Goal: Task Accomplishment & Management: Manage account settings

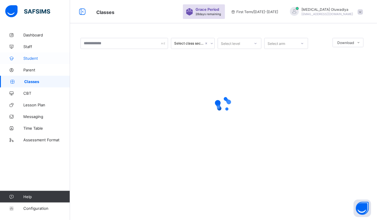
click at [33, 60] on span "Student" at bounding box center [46, 58] width 47 height 5
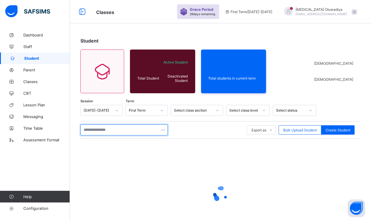
click at [119, 134] on input "text" at bounding box center [125, 130] width 88 height 11
type input "*"
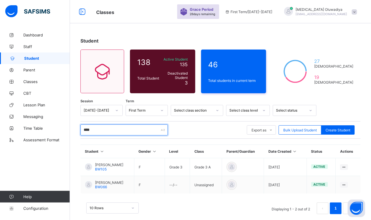
type input "****"
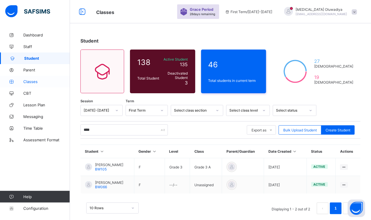
click at [35, 85] on link "Classes" at bounding box center [35, 82] width 70 height 12
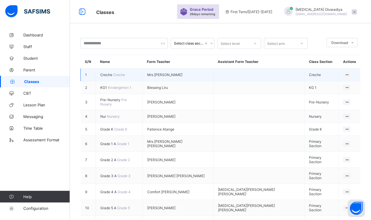
click at [113, 73] on span "Creche" at bounding box center [106, 75] width 13 height 4
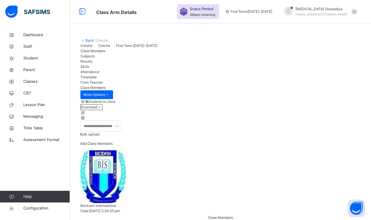
click at [113, 146] on span "Add Class Members" at bounding box center [96, 143] width 32 height 4
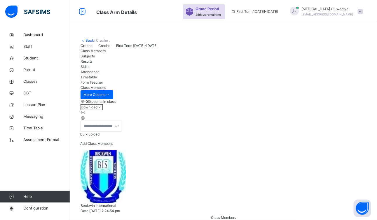
type input "*"
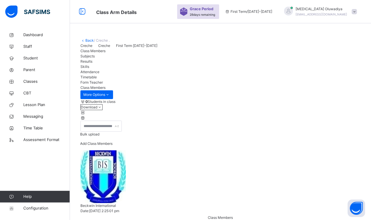
type input "*****"
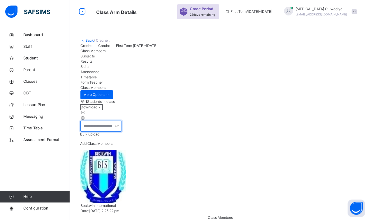
click at [122, 132] on input "text" at bounding box center [101, 126] width 41 height 11
click at [113, 146] on span "Add Class Members" at bounding box center [96, 143] width 32 height 4
type input "******"
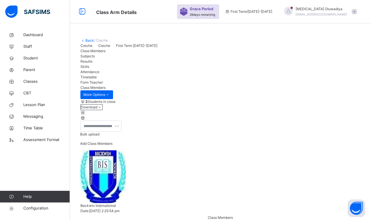
click at [113, 146] on span "Add Class Members" at bounding box center [96, 143] width 32 height 4
type input "*"
type input "******"
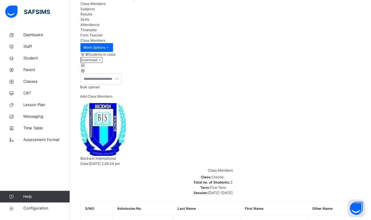
scroll to position [61, 0]
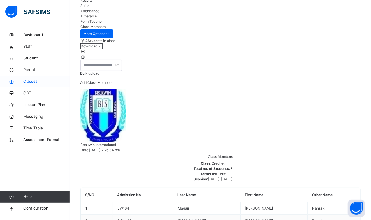
click at [44, 81] on span "Classes" at bounding box center [46, 82] width 47 height 6
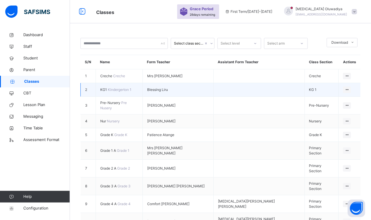
click at [101, 92] on span "KG1" at bounding box center [104, 90] width 8 height 4
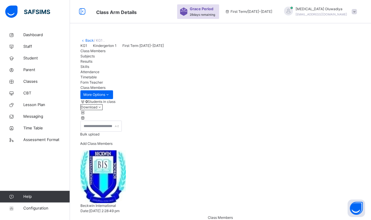
click at [113, 151] on div "Add Class Members" at bounding box center [96, 145] width 32 height 9
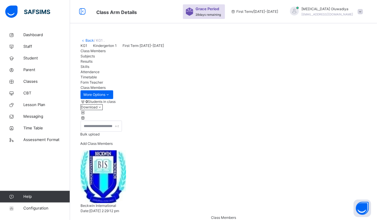
drag, startPoint x: 76, startPoint y: 109, endPoint x: 69, endPoint y: 100, distance: 12.0
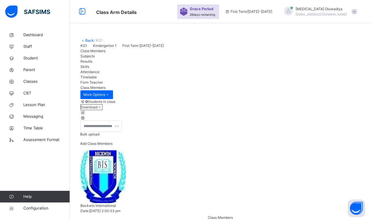
type input "*******"
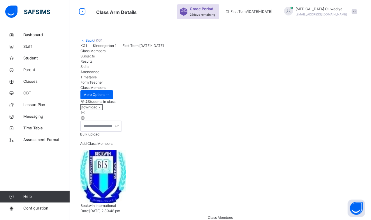
click at [113, 146] on span "Add Class Members" at bounding box center [96, 143] width 32 height 4
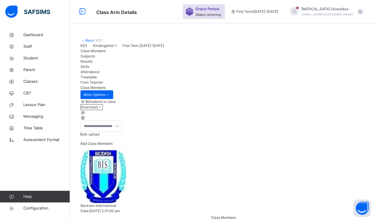
type input "*"
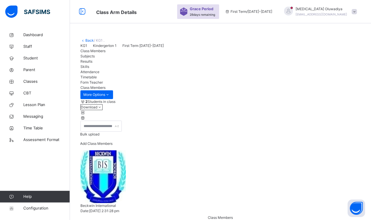
type input "**********"
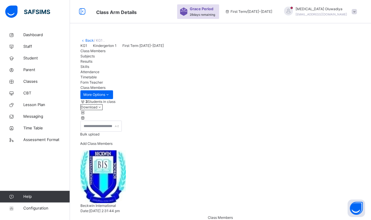
click at [113, 146] on span "Add Class Members" at bounding box center [96, 143] width 32 height 4
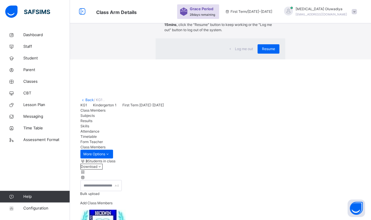
type input "*"
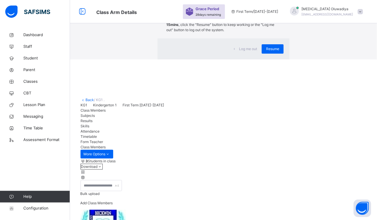
type input "*"
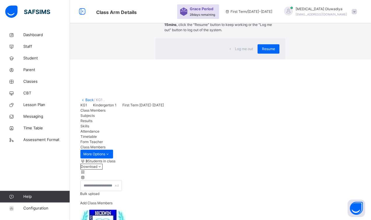
type input "*"
click at [258, 54] on div "Resume" at bounding box center [269, 48] width 22 height 9
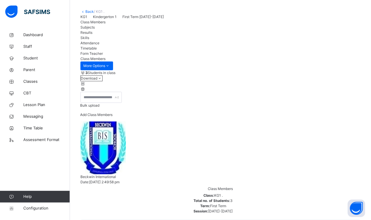
scroll to position [61, 0]
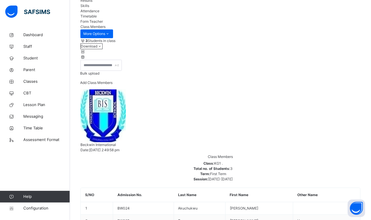
click at [113, 90] on div "Add Class Members" at bounding box center [96, 84] width 32 height 9
type input "*"
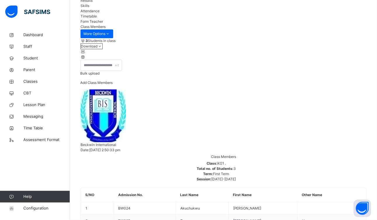
type input "*"
type input "********"
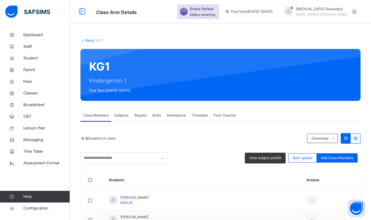
scroll to position [61, 0]
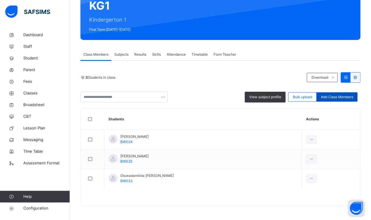
click at [331, 95] on span "Add Class Members" at bounding box center [337, 97] width 32 height 5
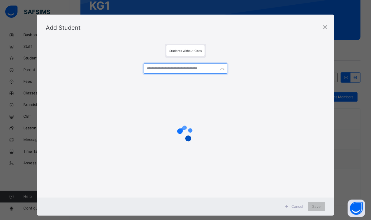
click at [158, 71] on input "text" at bounding box center [186, 69] width 84 height 10
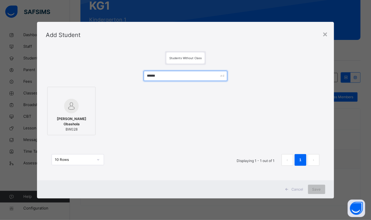
type input "******"
click at [64, 121] on span "[PERSON_NAME] Obashola" at bounding box center [71, 121] width 42 height 11
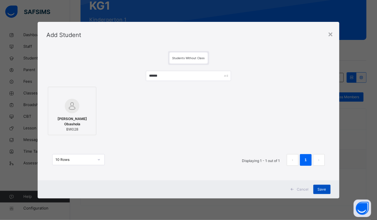
click at [321, 189] on span "Save" at bounding box center [322, 189] width 8 height 5
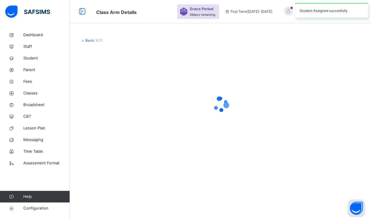
scroll to position [0, 0]
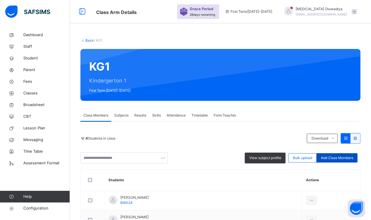
click at [331, 161] on div "Add Class Members" at bounding box center [337, 157] width 41 height 9
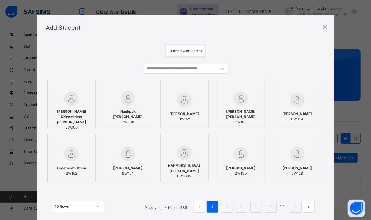
click at [128, 99] on img at bounding box center [128, 99] width 15 height 15
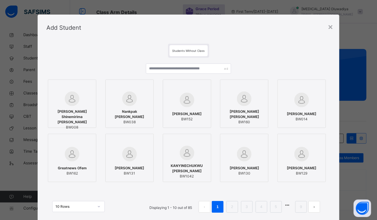
click at [310, 204] on button "next page" at bounding box center [314, 207] width 12 height 12
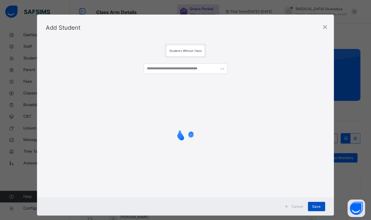
click at [315, 205] on span "Save" at bounding box center [317, 206] width 8 height 5
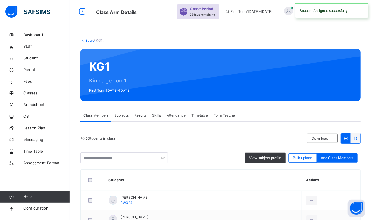
click at [371, 216] on div "Back / KG1 . KG1 Kindergerton 1 First Term [DATE]-[DATE] Class Members Subjects…" at bounding box center [220, 175] width 301 height 292
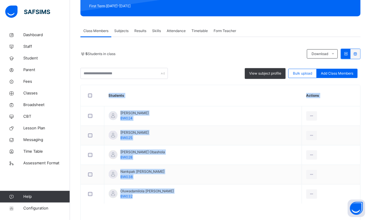
scroll to position [88, 0]
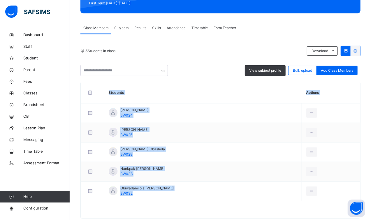
click at [252, 208] on div at bounding box center [221, 213] width 280 height 12
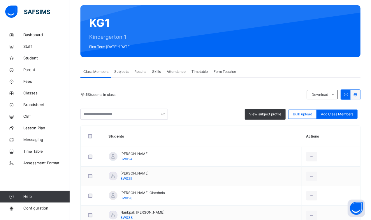
scroll to position [58, 0]
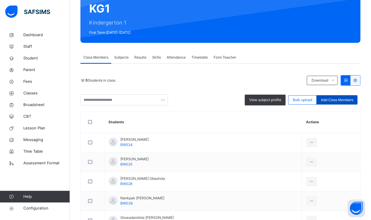
click at [334, 102] on span "Add Class Members" at bounding box center [337, 99] width 32 height 5
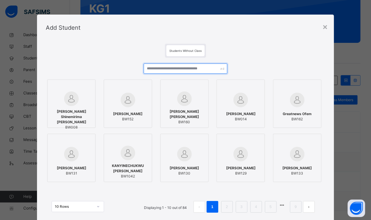
click at [156, 69] on input "text" at bounding box center [186, 69] width 84 height 10
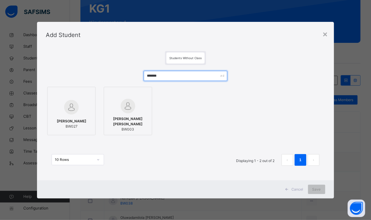
type input "*******"
click at [70, 118] on div "[PERSON_NAME] BW027" at bounding box center [71, 124] width 42 height 16
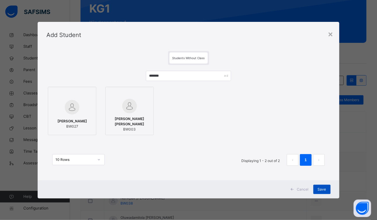
click at [322, 188] on span "Save" at bounding box center [322, 189] width 8 height 5
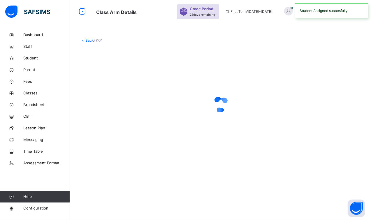
scroll to position [0, 0]
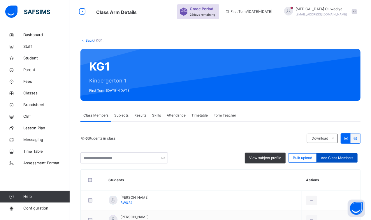
click at [342, 159] on span "Add Class Members" at bounding box center [337, 157] width 32 height 5
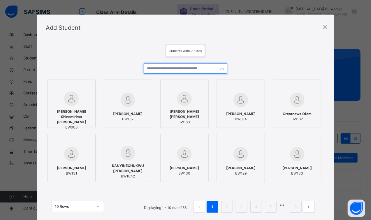
click at [187, 70] on input "text" at bounding box center [186, 69] width 84 height 10
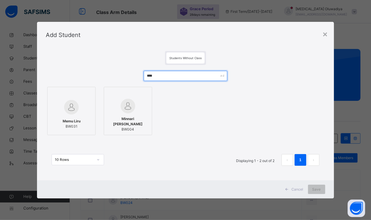
type input "****"
click at [72, 108] on img at bounding box center [71, 107] width 15 height 15
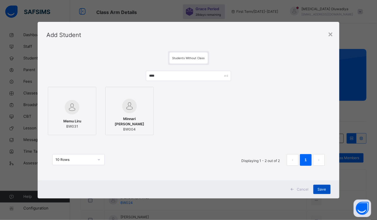
click at [322, 187] on span "Save" at bounding box center [322, 189] width 8 height 5
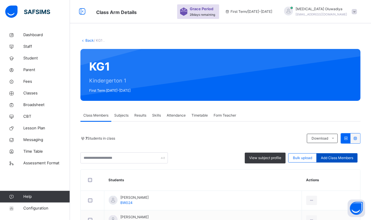
click at [349, 159] on span "Add Class Members" at bounding box center [337, 157] width 32 height 5
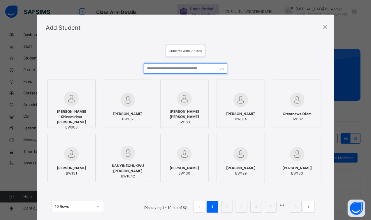
click at [184, 69] on input "text" at bounding box center [186, 69] width 84 height 10
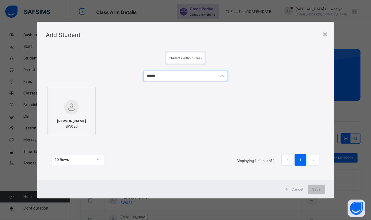
type input "******"
click at [55, 116] on div "[PERSON_NAME] BW026" at bounding box center [71, 124] width 42 height 16
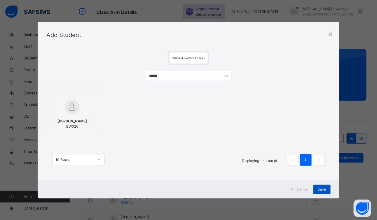
click at [315, 190] on div "Save" at bounding box center [321, 189] width 17 height 9
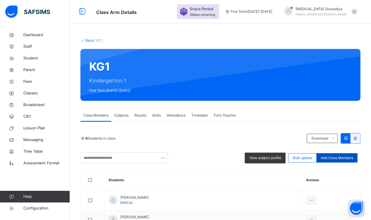
click at [358, 154] on div "Add Class Members" at bounding box center [337, 157] width 41 height 9
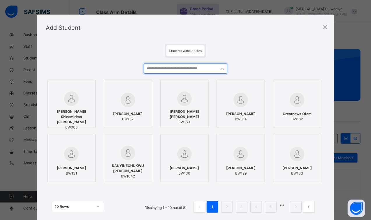
click at [185, 71] on input "text" at bounding box center [186, 69] width 84 height 10
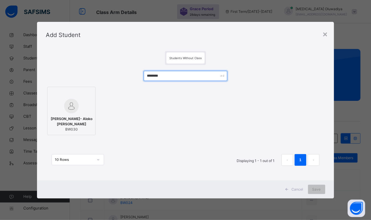
type input "********"
click at [61, 113] on div "[PERSON_NAME]- Aloko [PERSON_NAME] BW030" at bounding box center [71, 124] width 42 height 22
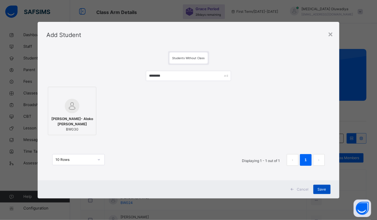
click at [321, 188] on span "Save" at bounding box center [322, 189] width 8 height 5
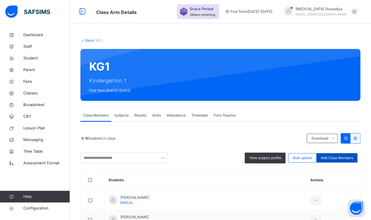
click at [349, 161] on div "Add Class Members" at bounding box center [337, 157] width 41 height 9
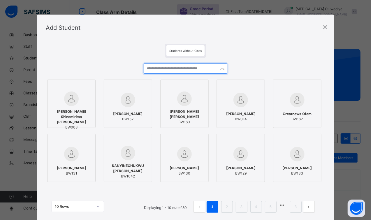
click at [199, 70] on input "text" at bounding box center [186, 69] width 84 height 10
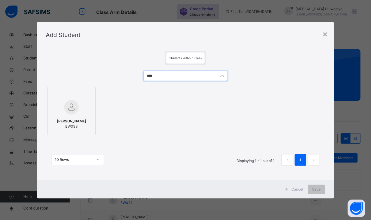
type input "****"
click at [72, 102] on img at bounding box center [71, 107] width 15 height 15
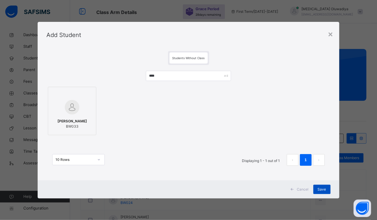
click at [324, 192] on span "Save" at bounding box center [322, 189] width 8 height 5
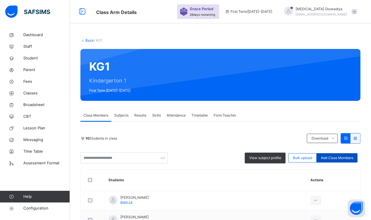
click at [333, 160] on span "Add Class Members" at bounding box center [337, 157] width 32 height 5
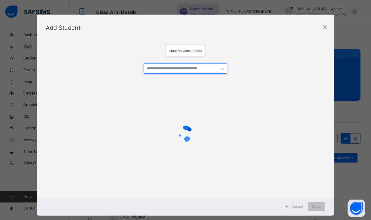
click at [197, 72] on input "text" at bounding box center [186, 69] width 84 height 10
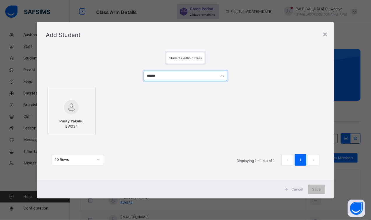
type input "******"
click at [57, 114] on div at bounding box center [71, 107] width 42 height 17
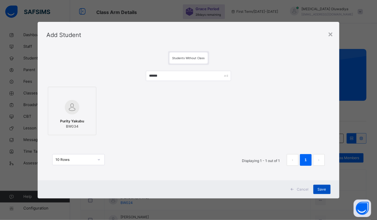
click at [324, 189] on span "Save" at bounding box center [322, 189] width 8 height 5
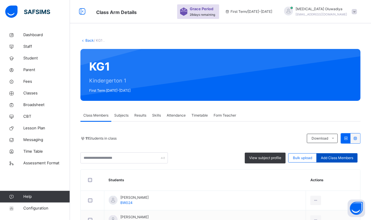
click at [352, 157] on span "Add Class Members" at bounding box center [337, 157] width 32 height 5
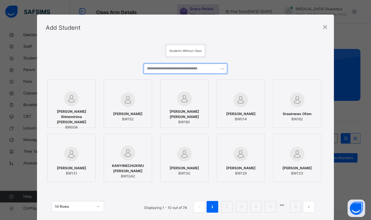
click at [198, 71] on input "text" at bounding box center [186, 69] width 84 height 10
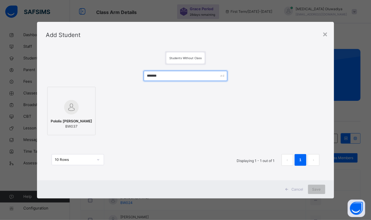
type input "*******"
click at [57, 108] on div at bounding box center [71, 107] width 42 height 17
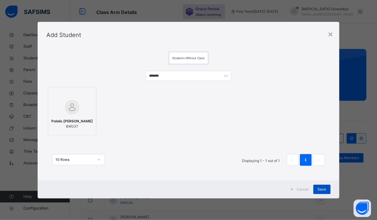
click at [324, 187] on span "Save" at bounding box center [322, 189] width 8 height 5
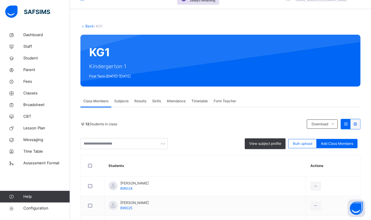
scroll to position [102, 0]
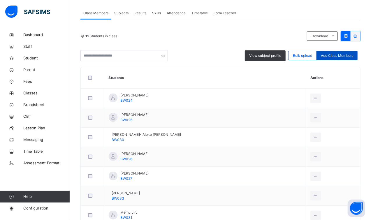
click at [338, 55] on span "Add Class Members" at bounding box center [337, 55] width 32 height 5
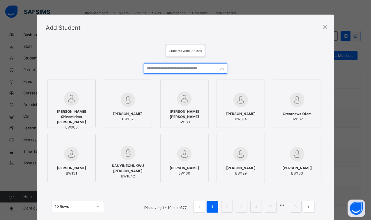
click at [175, 67] on input "text" at bounding box center [186, 69] width 84 height 10
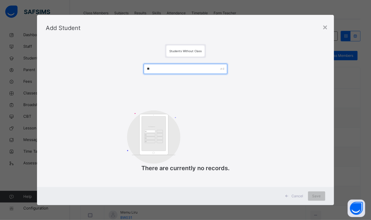
type input "*"
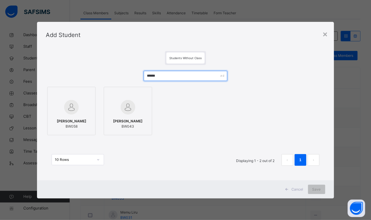
type input "******"
click at [135, 125] on span "BW043" at bounding box center [127, 126] width 29 height 5
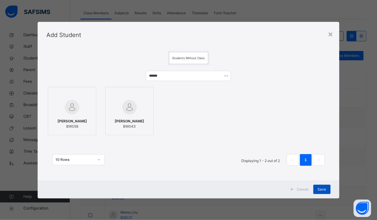
click at [319, 191] on span "Save" at bounding box center [322, 189] width 8 height 5
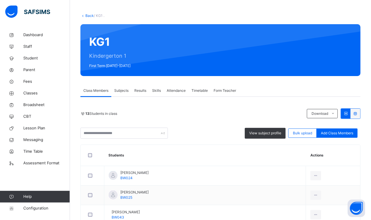
scroll to position [29, 0]
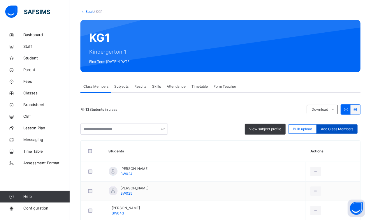
click at [349, 127] on span "Add Class Members" at bounding box center [337, 129] width 32 height 5
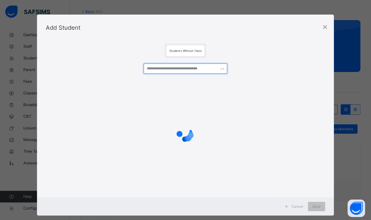
click at [159, 67] on input "text" at bounding box center [186, 69] width 84 height 10
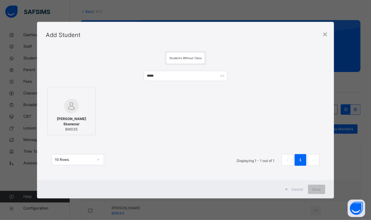
click at [76, 114] on div "[PERSON_NAME] Ebenezer BW035" at bounding box center [71, 124] width 42 height 22
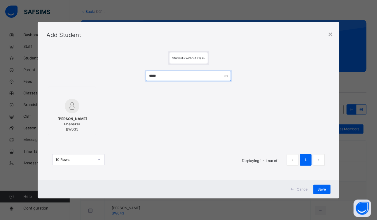
click at [164, 76] on input "*****" at bounding box center [188, 76] width 85 height 10
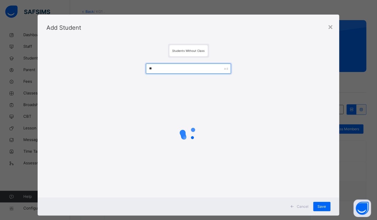
type input "*"
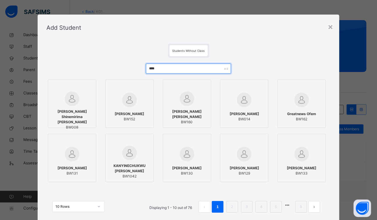
type input "*****"
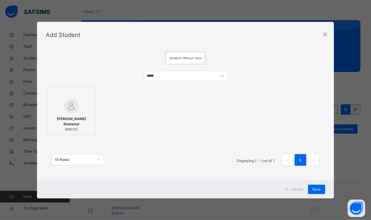
click at [63, 117] on span "[PERSON_NAME] Ebenezer" at bounding box center [71, 121] width 42 height 11
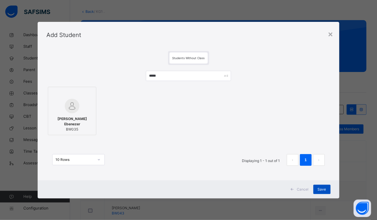
click at [320, 192] on div "Save" at bounding box center [321, 189] width 17 height 9
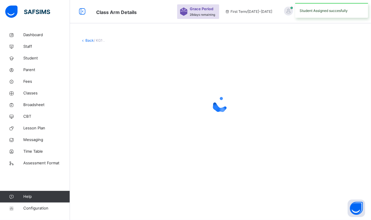
scroll to position [0, 0]
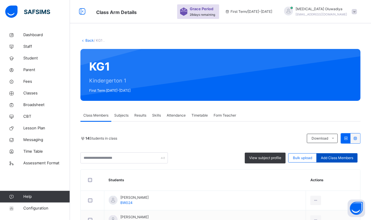
click at [349, 158] on span "Add Class Members" at bounding box center [337, 157] width 32 height 5
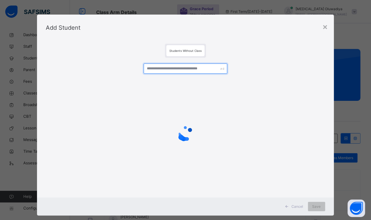
click at [198, 67] on input "text" at bounding box center [186, 69] width 84 height 10
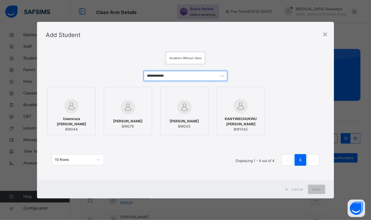
type input "**********"
click at [71, 119] on span "Uwenruza [PERSON_NAME]" at bounding box center [71, 121] width 42 height 11
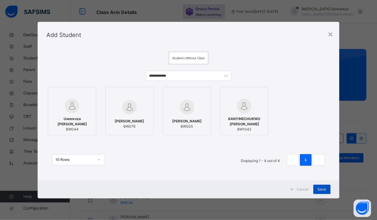
click at [318, 189] on span "Save" at bounding box center [322, 189] width 8 height 5
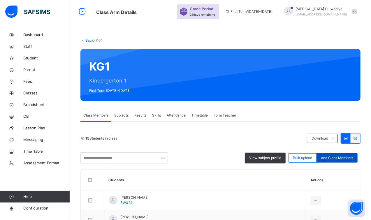
click at [333, 158] on span "Add Class Members" at bounding box center [337, 157] width 32 height 5
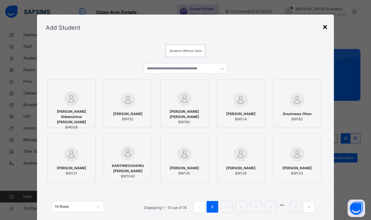
click at [325, 27] on div "×" at bounding box center [326, 26] width 6 height 12
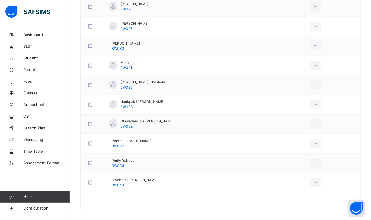
scroll to position [295, 0]
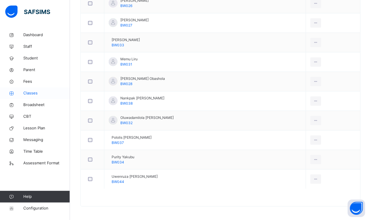
click at [44, 95] on span "Classes" at bounding box center [46, 93] width 47 height 6
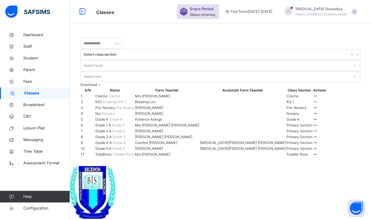
click at [102, 116] on span "Nur" at bounding box center [98, 113] width 7 height 4
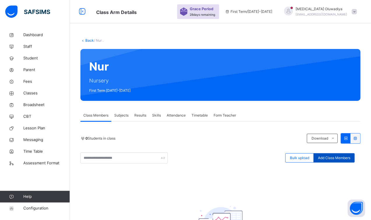
click at [342, 157] on span "Add Class Members" at bounding box center [334, 157] width 32 height 5
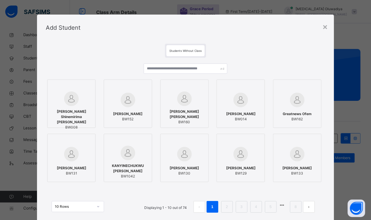
click at [74, 106] on div at bounding box center [71, 99] width 42 height 15
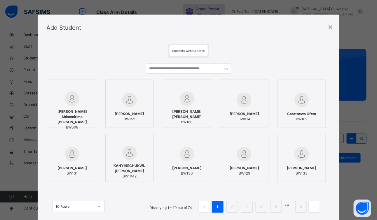
click at [78, 125] on span "BW008" at bounding box center [72, 127] width 42 height 5
click at [314, 210] on button "next page" at bounding box center [314, 207] width 12 height 12
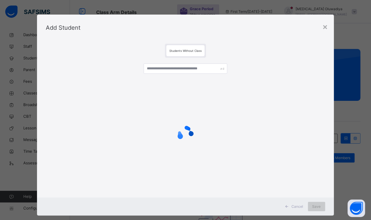
click at [321, 209] on span "Save" at bounding box center [317, 206] width 8 height 5
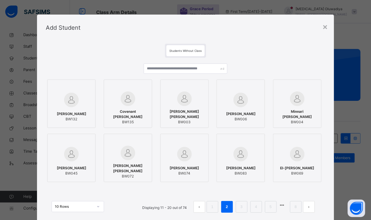
click at [202, 208] on button "prev page" at bounding box center [200, 207] width 12 height 12
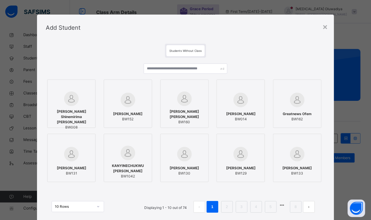
click at [64, 100] on img at bounding box center [71, 99] width 15 height 15
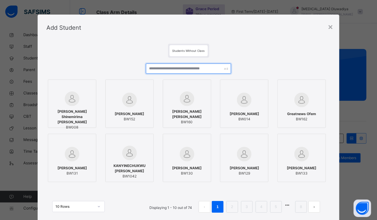
click at [176, 65] on input "text" at bounding box center [188, 69] width 85 height 10
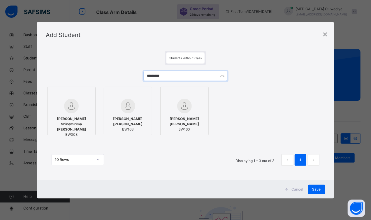
type input "*********"
click at [81, 120] on span "[PERSON_NAME] Shinemirima [PERSON_NAME]" at bounding box center [71, 124] width 42 height 16
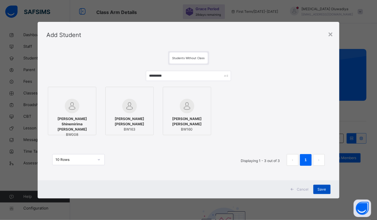
click at [320, 191] on span "Save" at bounding box center [322, 189] width 8 height 5
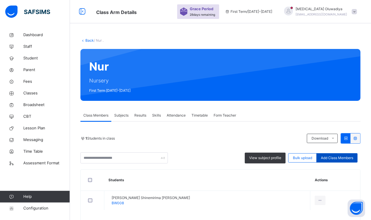
click at [342, 161] on div "Add Class Members" at bounding box center [337, 157] width 41 height 9
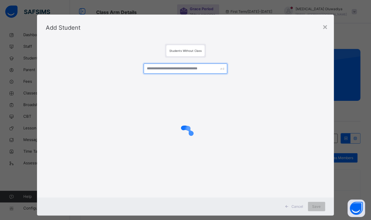
click at [172, 71] on input "text" at bounding box center [186, 69] width 84 height 10
type input "*"
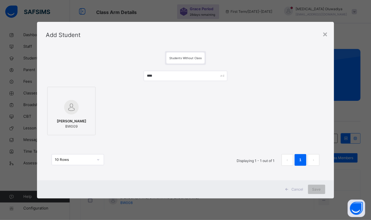
type input "****"
click at [76, 128] on span "BW009" at bounding box center [71, 126] width 29 height 5
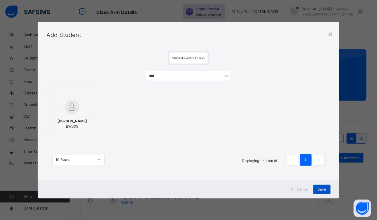
click at [319, 192] on div "Save" at bounding box center [321, 189] width 17 height 9
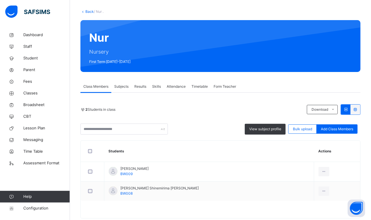
scroll to position [41, 0]
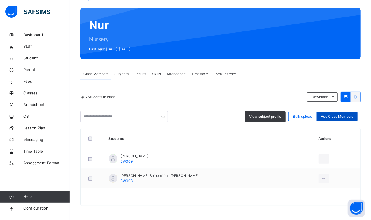
click at [344, 113] on div "Add Class Members" at bounding box center [337, 116] width 41 height 9
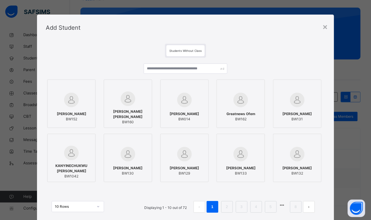
click at [274, 89] on label "Kweng Mahan Peter BW131" at bounding box center [297, 104] width 48 height 48
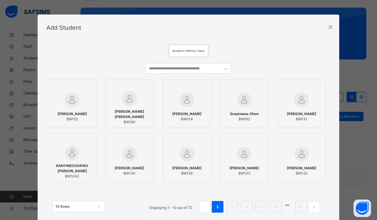
click at [194, 112] on span "[PERSON_NAME]" at bounding box center [186, 113] width 29 height 5
click at [301, 95] on img at bounding box center [301, 100] width 15 height 15
click at [316, 208] on button "next page" at bounding box center [314, 207] width 12 height 12
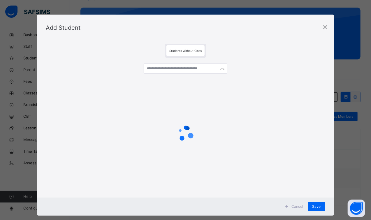
click at [316, 208] on span "Save" at bounding box center [317, 206] width 8 height 5
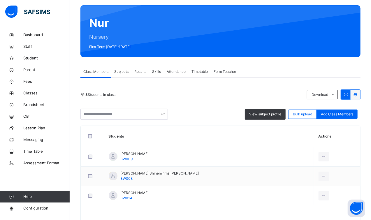
scroll to position [58, 0]
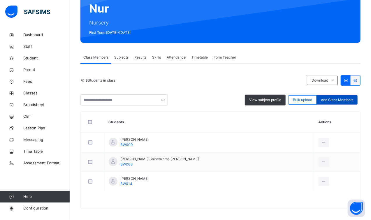
click at [344, 102] on span "Add Class Members" at bounding box center [337, 99] width 32 height 5
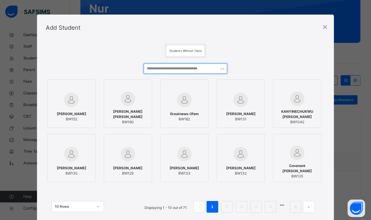
click at [175, 72] on input "text" at bounding box center [186, 69] width 84 height 10
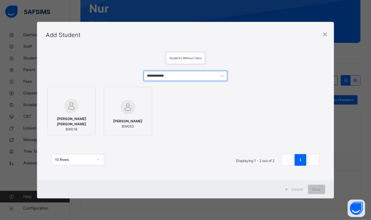
type input "**********"
click at [77, 113] on div at bounding box center [71, 106] width 42 height 15
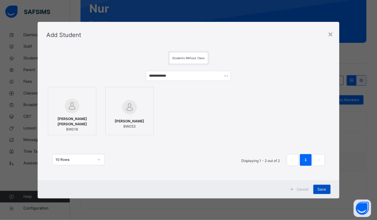
click at [319, 187] on span "Save" at bounding box center [322, 189] width 8 height 5
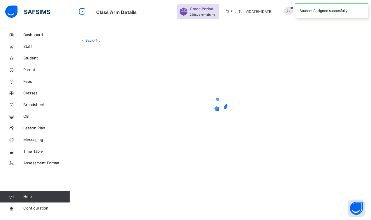
scroll to position [0, 0]
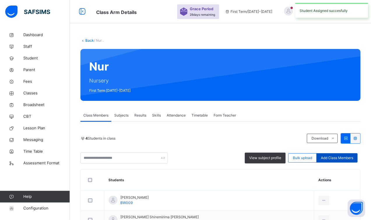
click at [354, 157] on span "Add Class Members" at bounding box center [337, 157] width 32 height 5
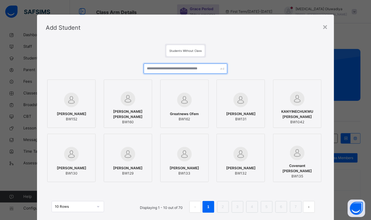
click at [160, 66] on input "text" at bounding box center [186, 69] width 84 height 10
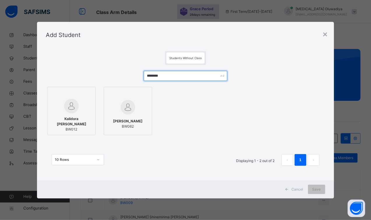
type input "********"
click at [79, 117] on div "Kalidora D. Bello BW012" at bounding box center [71, 124] width 42 height 22
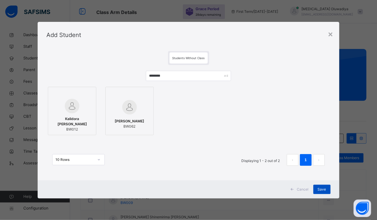
click at [325, 190] on span "Save" at bounding box center [322, 189] width 8 height 5
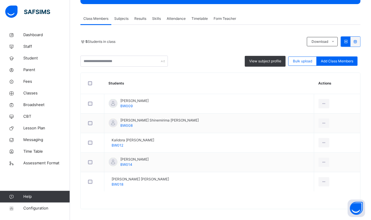
scroll to position [100, 0]
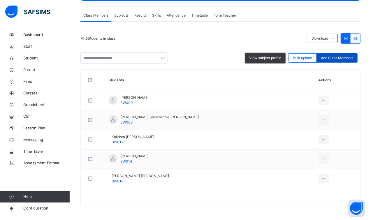
click at [344, 57] on span "Add Class Members" at bounding box center [337, 57] width 32 height 5
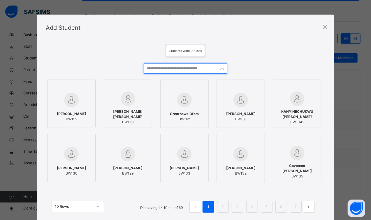
click at [200, 68] on input "text" at bounding box center [186, 69] width 84 height 10
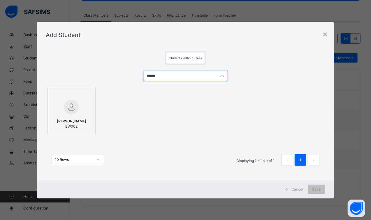
type input "******"
click at [57, 107] on div at bounding box center [71, 107] width 42 height 17
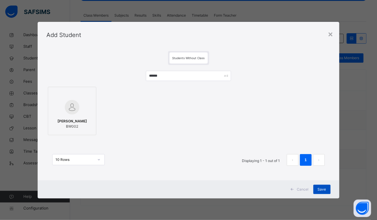
click at [327, 190] on div "Save" at bounding box center [321, 189] width 17 height 9
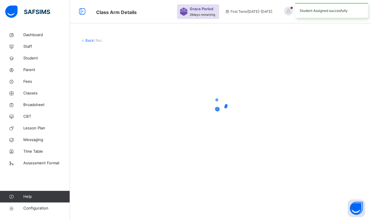
scroll to position [0, 0]
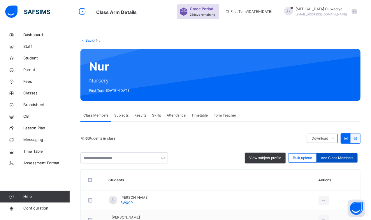
click at [351, 158] on span "Add Class Members" at bounding box center [337, 157] width 32 height 5
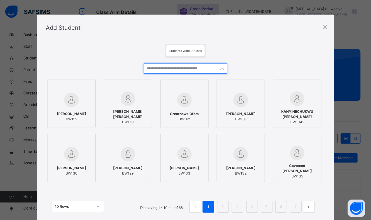
click at [175, 72] on input "text" at bounding box center [186, 69] width 84 height 10
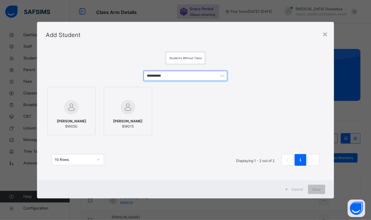
type input "**********"
click at [115, 114] on div at bounding box center [128, 107] width 42 height 17
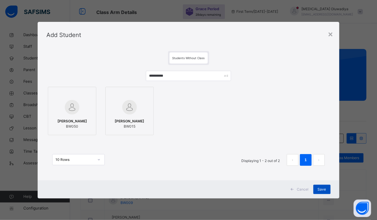
click at [319, 188] on span "Save" at bounding box center [322, 189] width 8 height 5
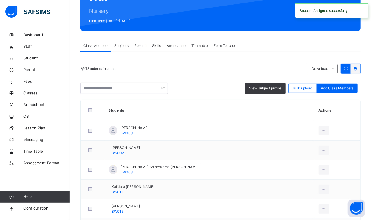
scroll to position [73, 0]
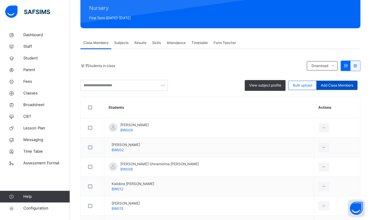
click at [330, 87] on span "Add Class Members" at bounding box center [337, 85] width 32 height 5
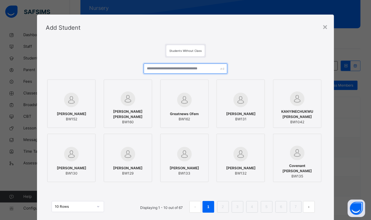
click at [194, 72] on input "text" at bounding box center [186, 69] width 84 height 10
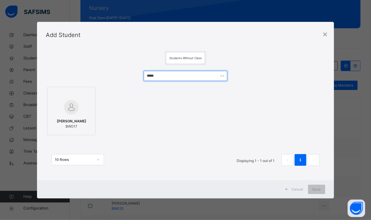
type input "*****"
click at [66, 112] on img at bounding box center [71, 107] width 15 height 15
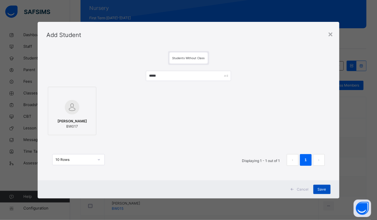
click at [321, 188] on span "Save" at bounding box center [322, 189] width 8 height 5
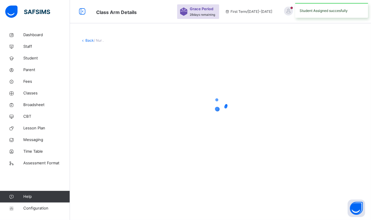
scroll to position [0, 0]
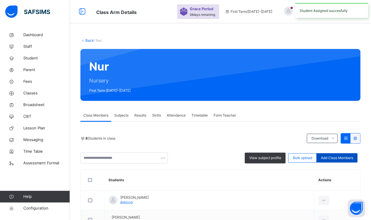
click at [347, 158] on span "Add Class Members" at bounding box center [337, 157] width 32 height 5
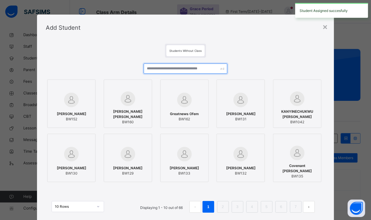
click at [191, 66] on input "text" at bounding box center [186, 69] width 84 height 10
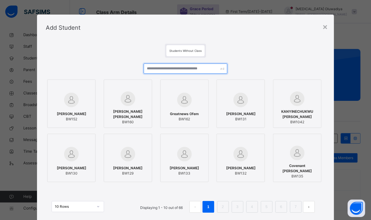
type input "*"
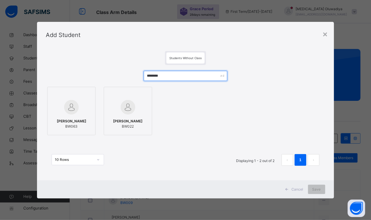
type input "********"
click at [135, 117] on div "Emmanuel Oluwadiya BW022" at bounding box center [128, 124] width 42 height 16
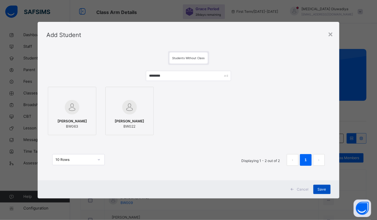
click at [324, 193] on div "Save" at bounding box center [321, 189] width 17 height 9
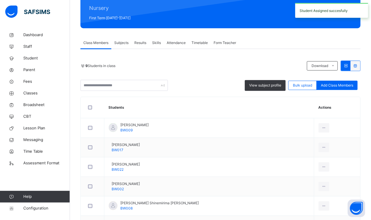
scroll to position [116, 0]
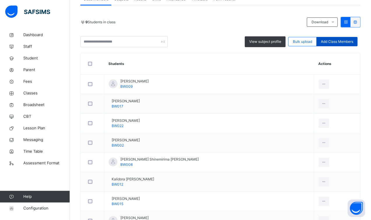
click at [341, 39] on span "Add Class Members" at bounding box center [337, 41] width 32 height 5
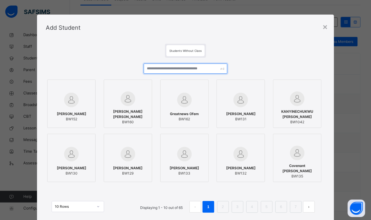
click at [163, 65] on input "text" at bounding box center [186, 69] width 84 height 10
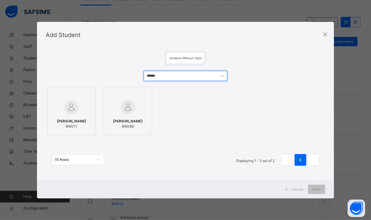
type input "******"
click at [77, 113] on div at bounding box center [71, 107] width 42 height 17
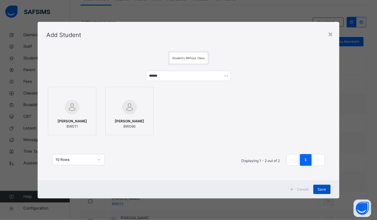
click at [319, 190] on span "Save" at bounding box center [322, 189] width 8 height 5
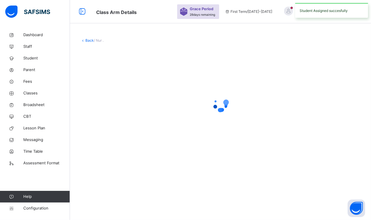
scroll to position [0, 0]
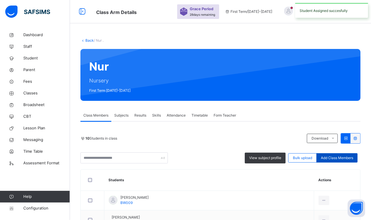
click at [345, 159] on span "Add Class Members" at bounding box center [337, 157] width 32 height 5
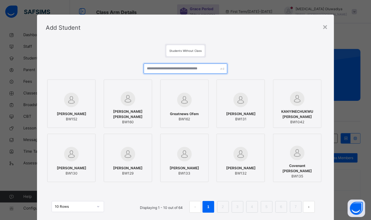
click at [174, 67] on input "text" at bounding box center [186, 69] width 84 height 10
click at [225, 204] on link "2" at bounding box center [223, 207] width 6 height 8
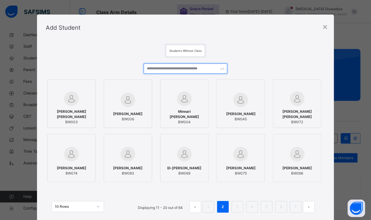
click at [171, 70] on input "text" at bounding box center [186, 69] width 84 height 10
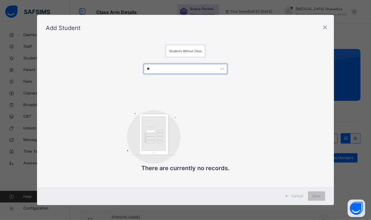
type input "*"
type input "********"
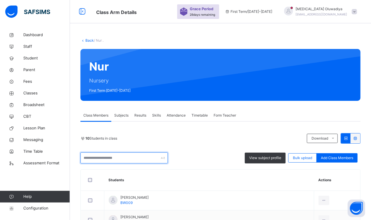
click at [105, 157] on input "text" at bounding box center [125, 158] width 88 height 11
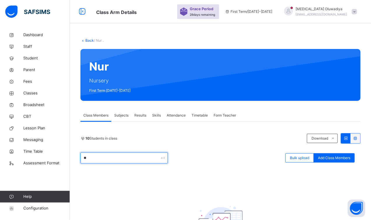
type input "*"
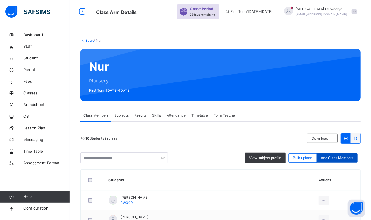
click at [333, 161] on div "Add Class Members" at bounding box center [337, 157] width 41 height 9
click at [349, 158] on span "Add Class Members" at bounding box center [337, 157] width 32 height 5
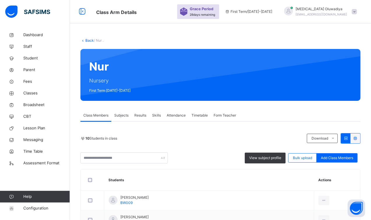
type input "*******"
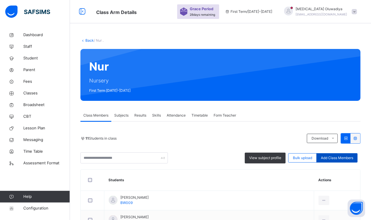
click at [351, 161] on div "Add Class Members" at bounding box center [337, 157] width 41 height 9
type input "*******"
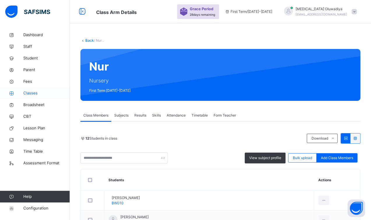
click at [38, 95] on span "Classes" at bounding box center [46, 93] width 47 height 6
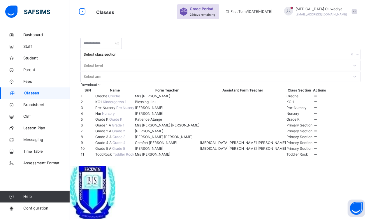
click at [109, 122] on span "Grade K" at bounding box center [102, 119] width 14 height 4
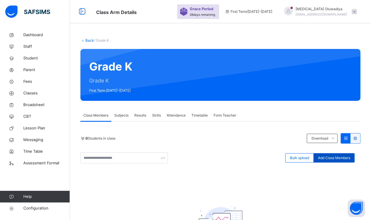
click at [339, 153] on div "Add Class Members" at bounding box center [334, 157] width 41 height 9
type input "******"
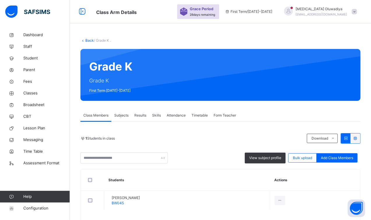
scroll to position [22, 0]
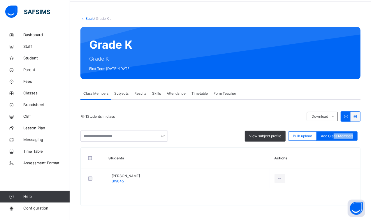
drag, startPoint x: 339, startPoint y: 159, endPoint x: 312, endPoint y: 228, distance: 74.2
click at [312, 220] on html "Class Arm Details Grace Period 28 days remaining First Term / 2025-2026 Tobi Ol…" at bounding box center [185, 102] width 371 height 248
click at [334, 136] on span "Add Class Members" at bounding box center [337, 136] width 32 height 5
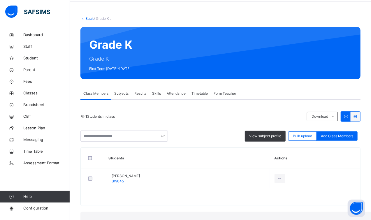
type input "*****"
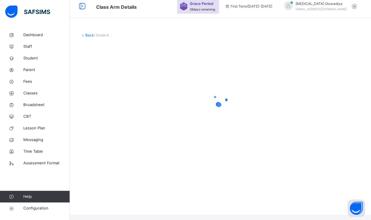
scroll to position [0, 0]
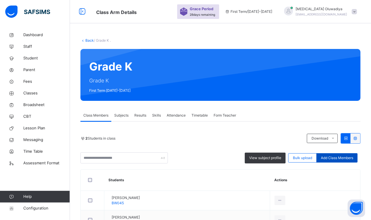
click at [334, 161] on div "Add Class Members" at bounding box center [337, 157] width 41 height 9
type input "*"
type input "*****"
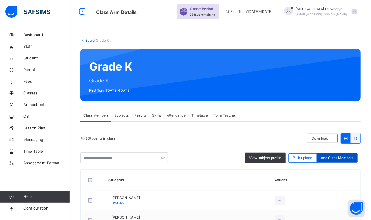
click at [335, 160] on span "Add Class Members" at bounding box center [337, 157] width 32 height 5
type input "*********"
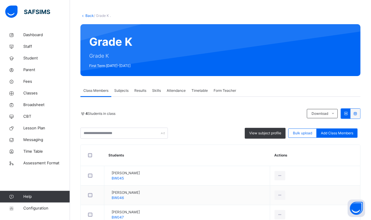
scroll to position [29, 0]
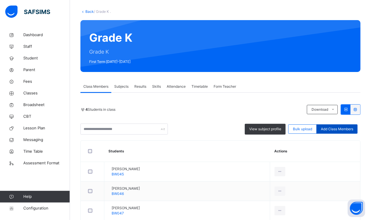
click at [344, 128] on span "Add Class Members" at bounding box center [337, 129] width 32 height 5
type input "***"
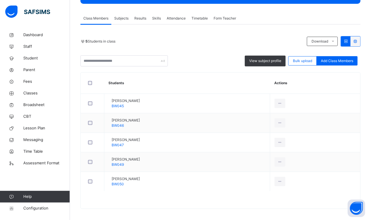
scroll to position [100, 0]
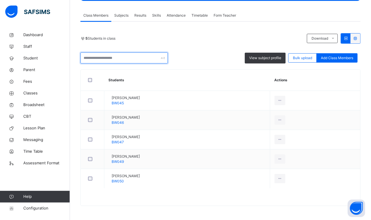
click at [132, 60] on input "text" at bounding box center [125, 58] width 88 height 11
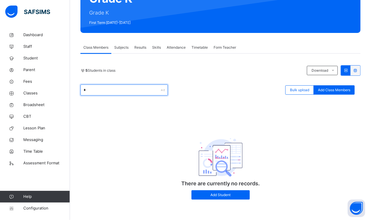
scroll to position [68, 0]
type input "*"
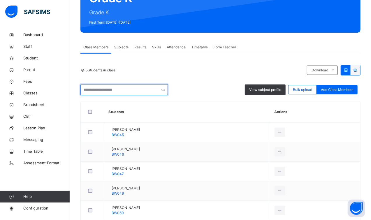
scroll to position [100, 0]
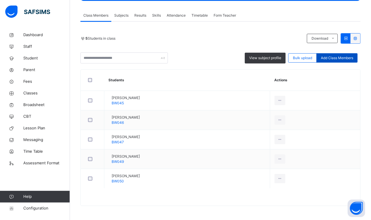
click at [341, 62] on div "Add Class Members" at bounding box center [337, 57] width 41 height 9
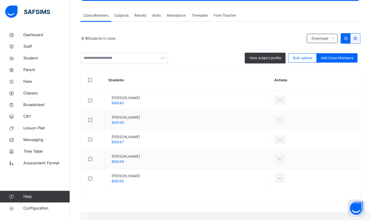
type input "****"
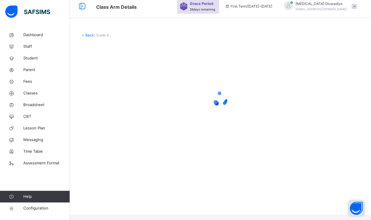
scroll to position [0, 0]
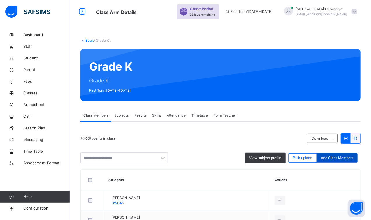
click at [340, 158] on span "Add Class Members" at bounding box center [337, 157] width 32 height 5
type input "***"
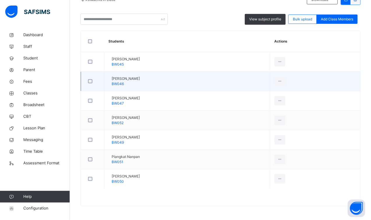
scroll to position [124, 0]
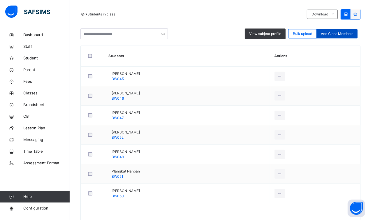
click at [338, 36] on div "Add Class Members" at bounding box center [337, 33] width 41 height 9
